Goal: Check status: Check status

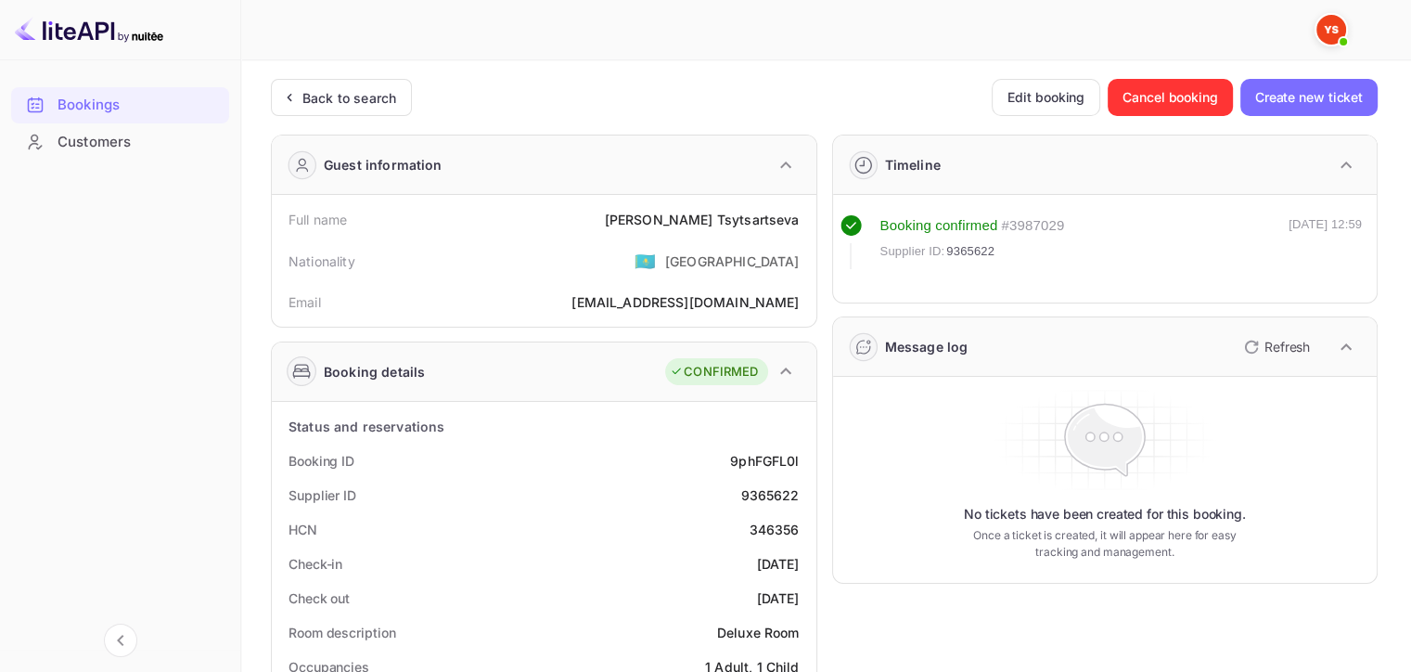
click at [373, 112] on div "Back to search" at bounding box center [341, 97] width 141 height 37
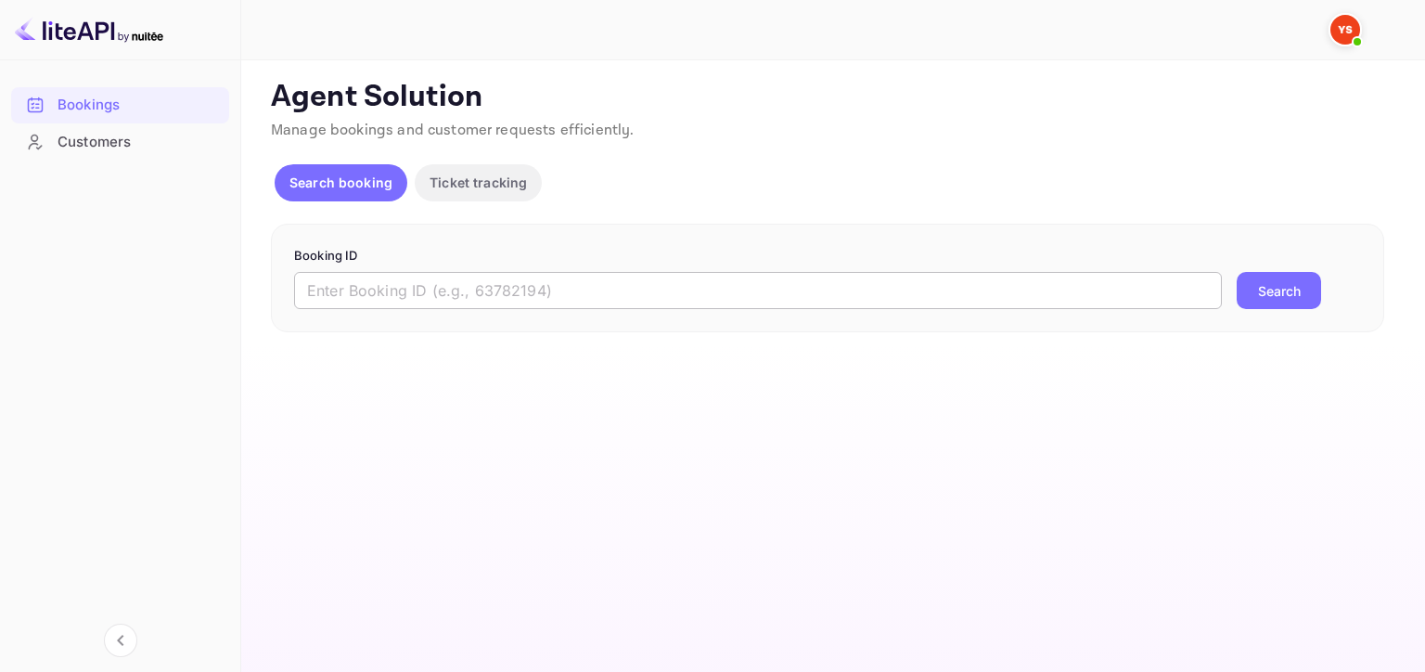
drag, startPoint x: 673, startPoint y: 263, endPoint x: 656, endPoint y: 286, distance: 27.8
click at [672, 264] on form "Booking ID ​ Search" at bounding box center [827, 278] width 1067 height 63
click at [656, 286] on input "text" at bounding box center [758, 290] width 928 height 37
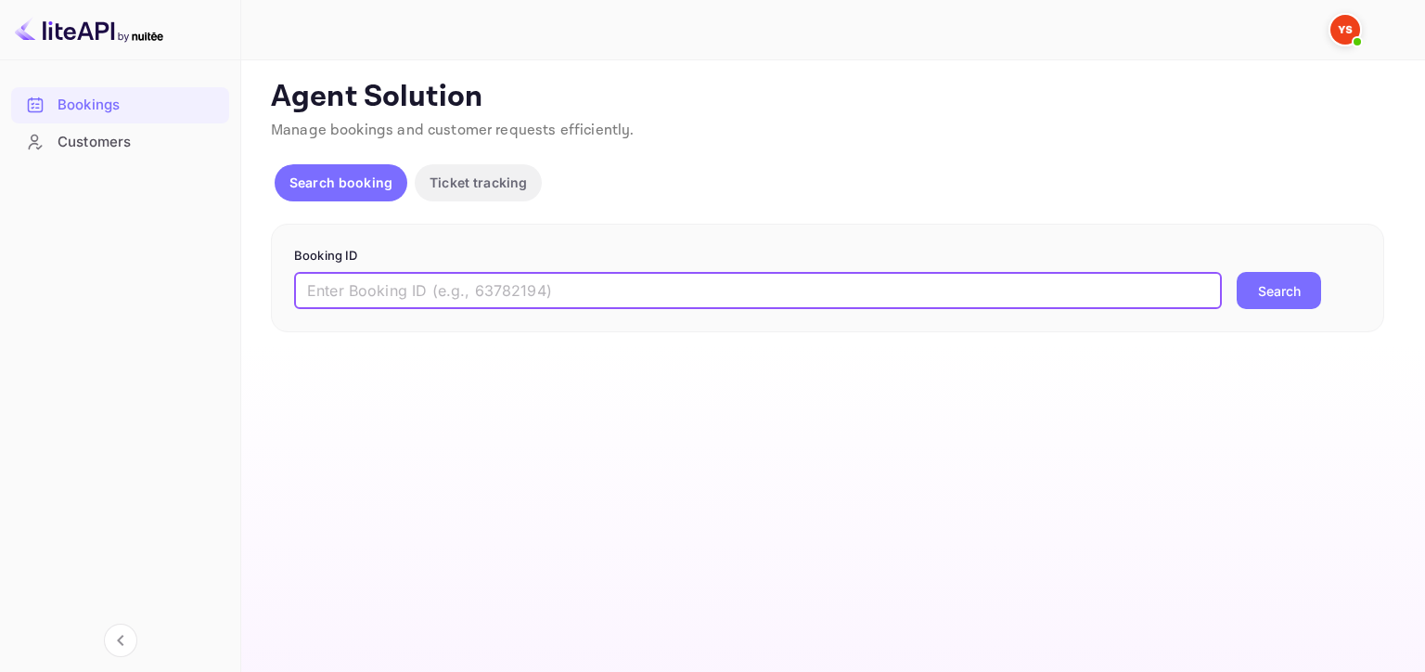
paste input "9683036"
type input "9683036"
click at [1301, 306] on button "Search" at bounding box center [1279, 290] width 84 height 37
